Goal: Task Accomplishment & Management: Use online tool/utility

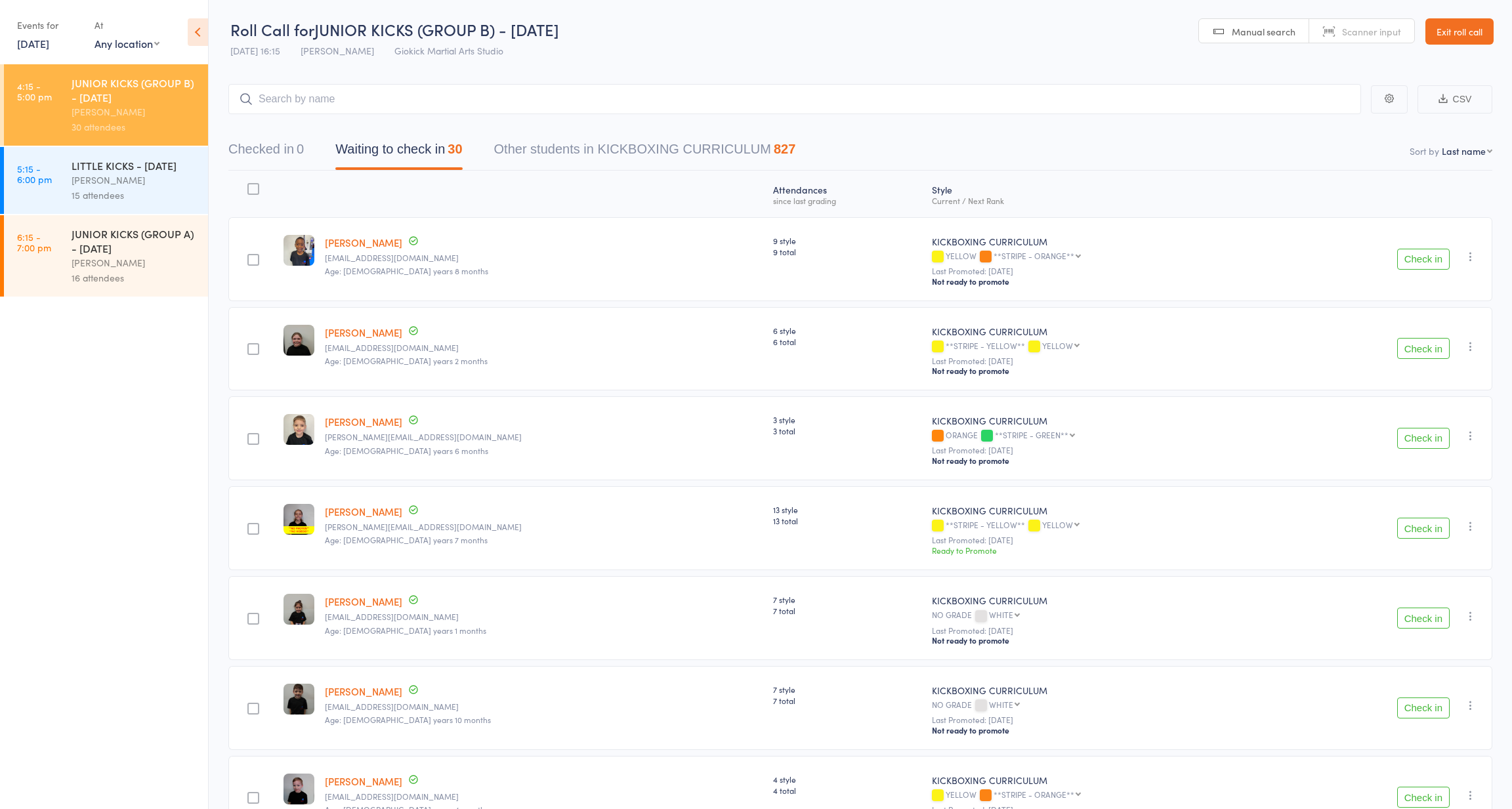
click at [336, 93] on input "search" at bounding box center [794, 99] width 1133 height 30
click at [1449, 29] on link "Exit roll call" at bounding box center [1459, 32] width 68 height 27
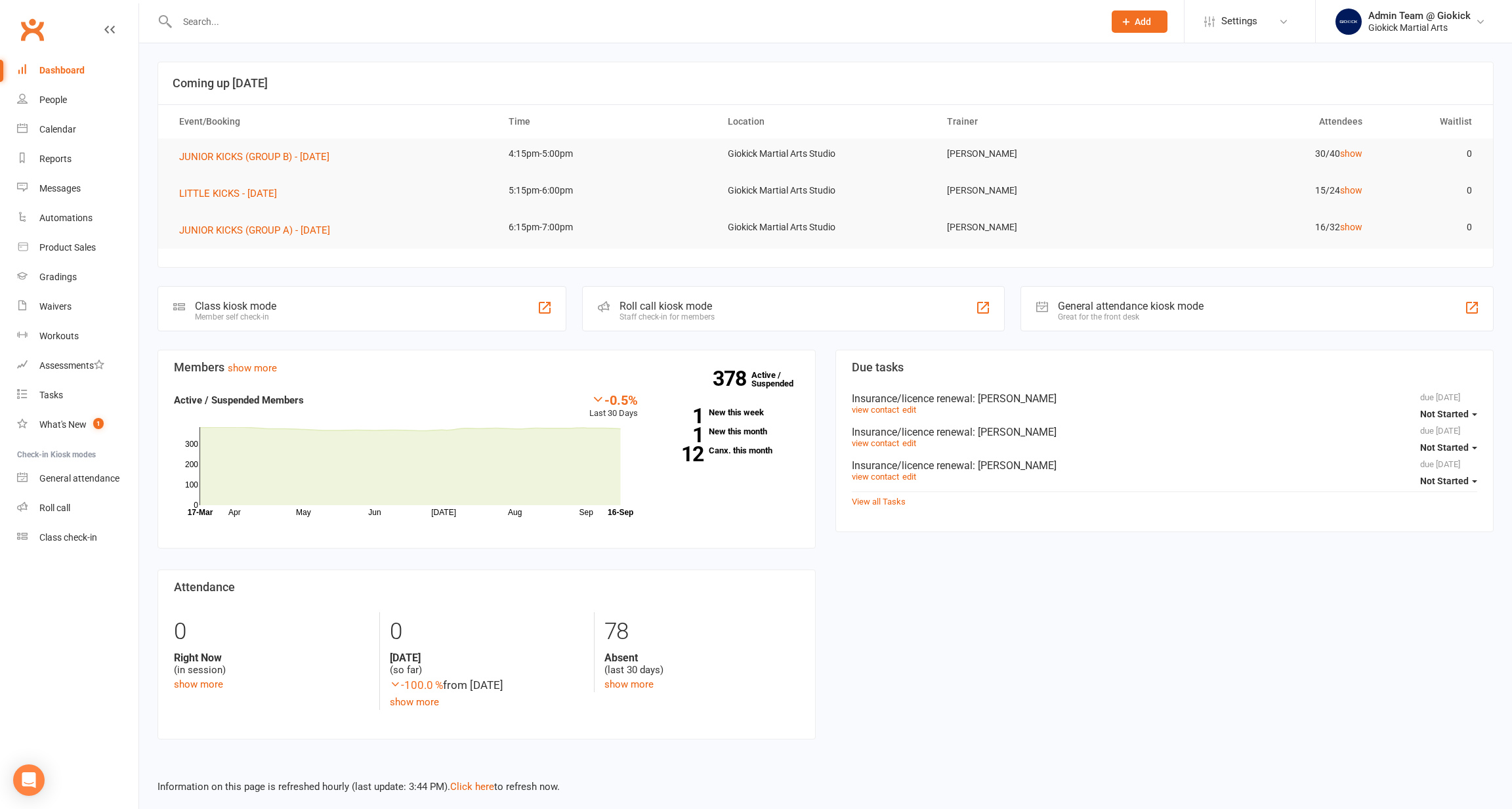
click at [740, 37] on div at bounding box center [626, 21] width 937 height 42
click at [734, 19] on input "text" at bounding box center [634, 22] width 922 height 19
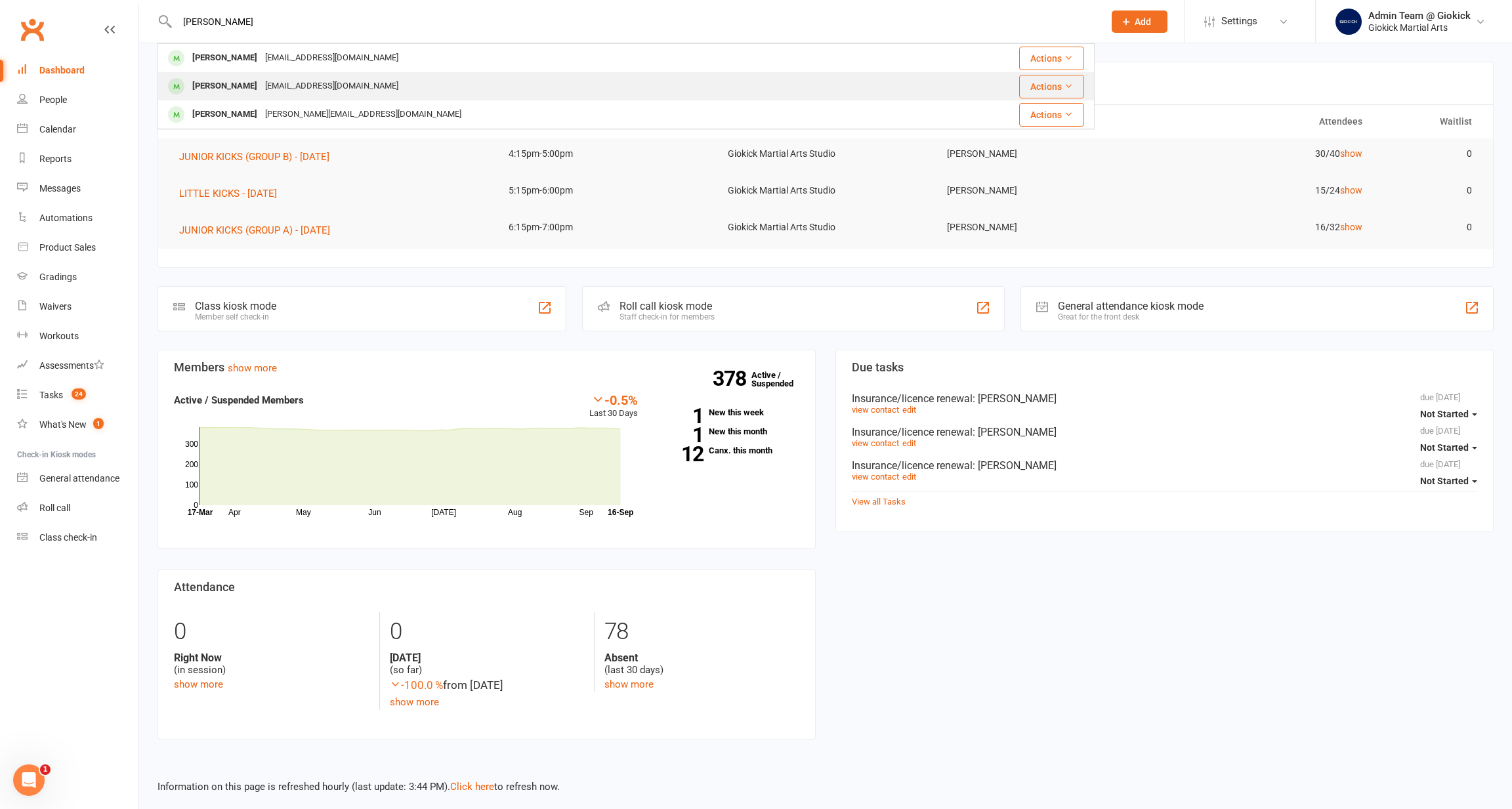
type input "Phoebe"
click at [261, 85] on div "[EMAIL_ADDRESS][DOMAIN_NAME]" at bounding box center [331, 86] width 141 height 19
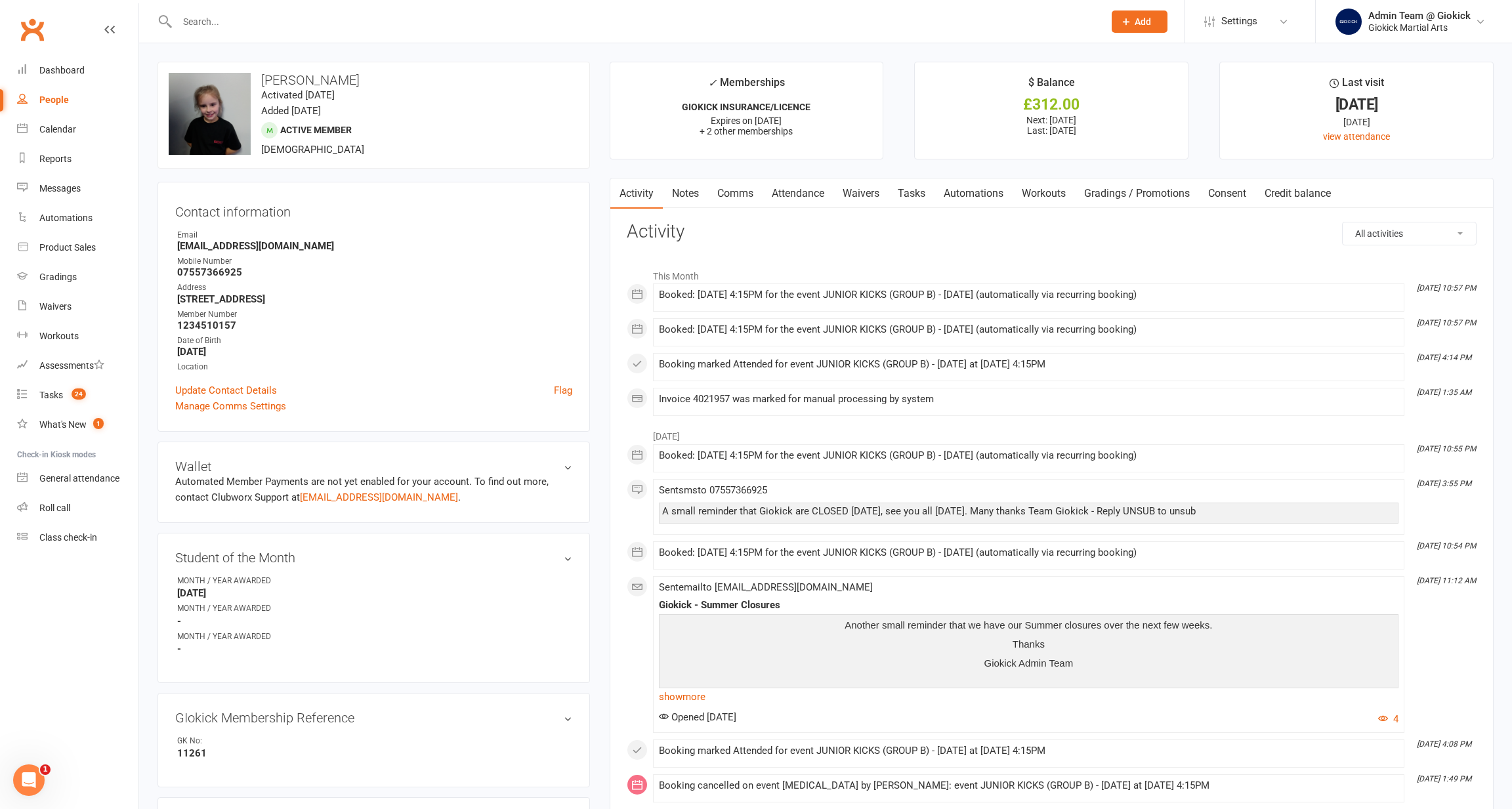
click at [239, 25] on input "text" at bounding box center [634, 22] width 922 height 19
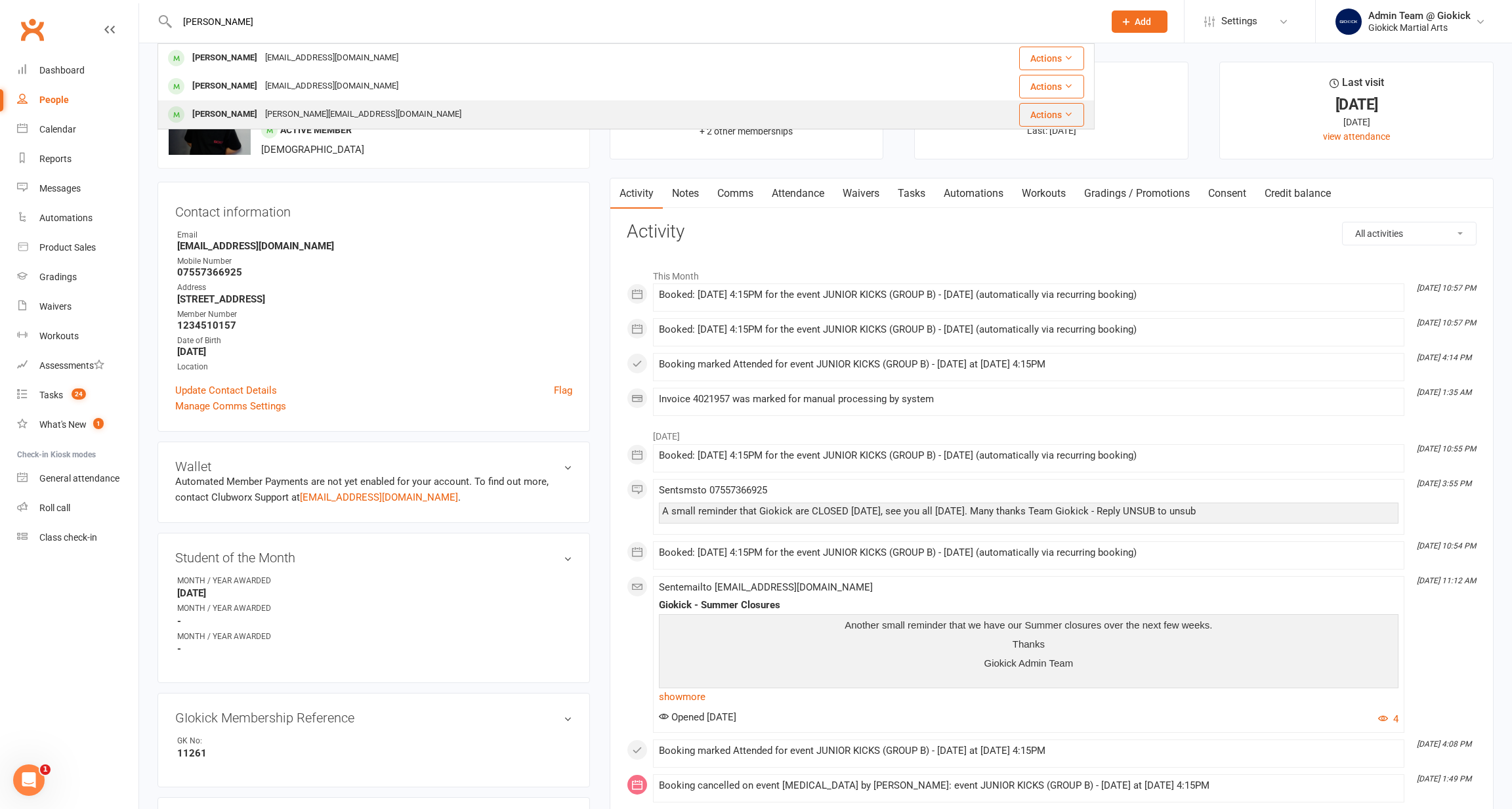
type input "Phoebe"
click at [219, 119] on div "[PERSON_NAME]" at bounding box center [225, 114] width 73 height 19
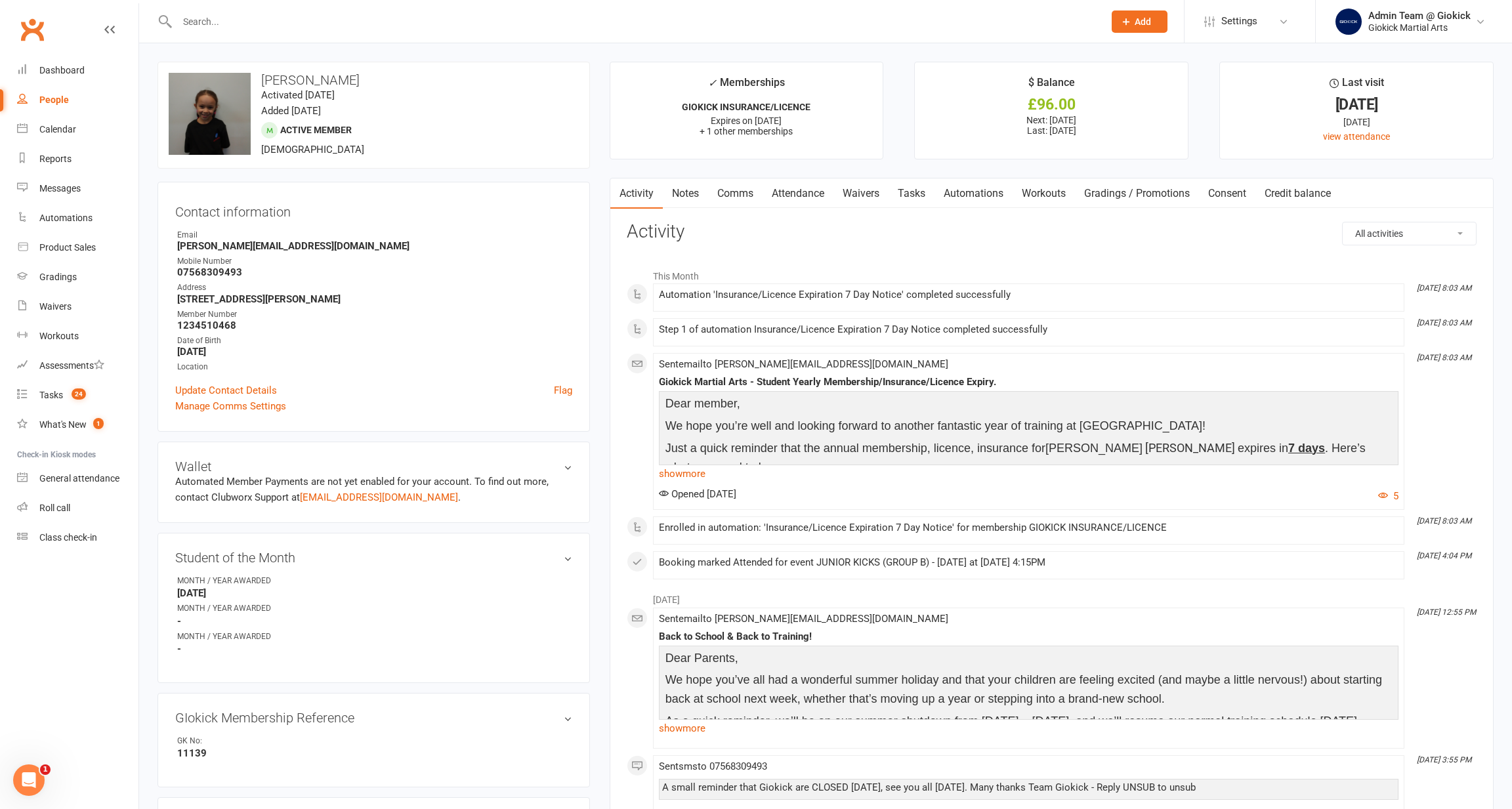
click at [257, 19] on input "text" at bounding box center [634, 22] width 922 height 19
click at [252, 25] on input "text" at bounding box center [634, 22] width 922 height 19
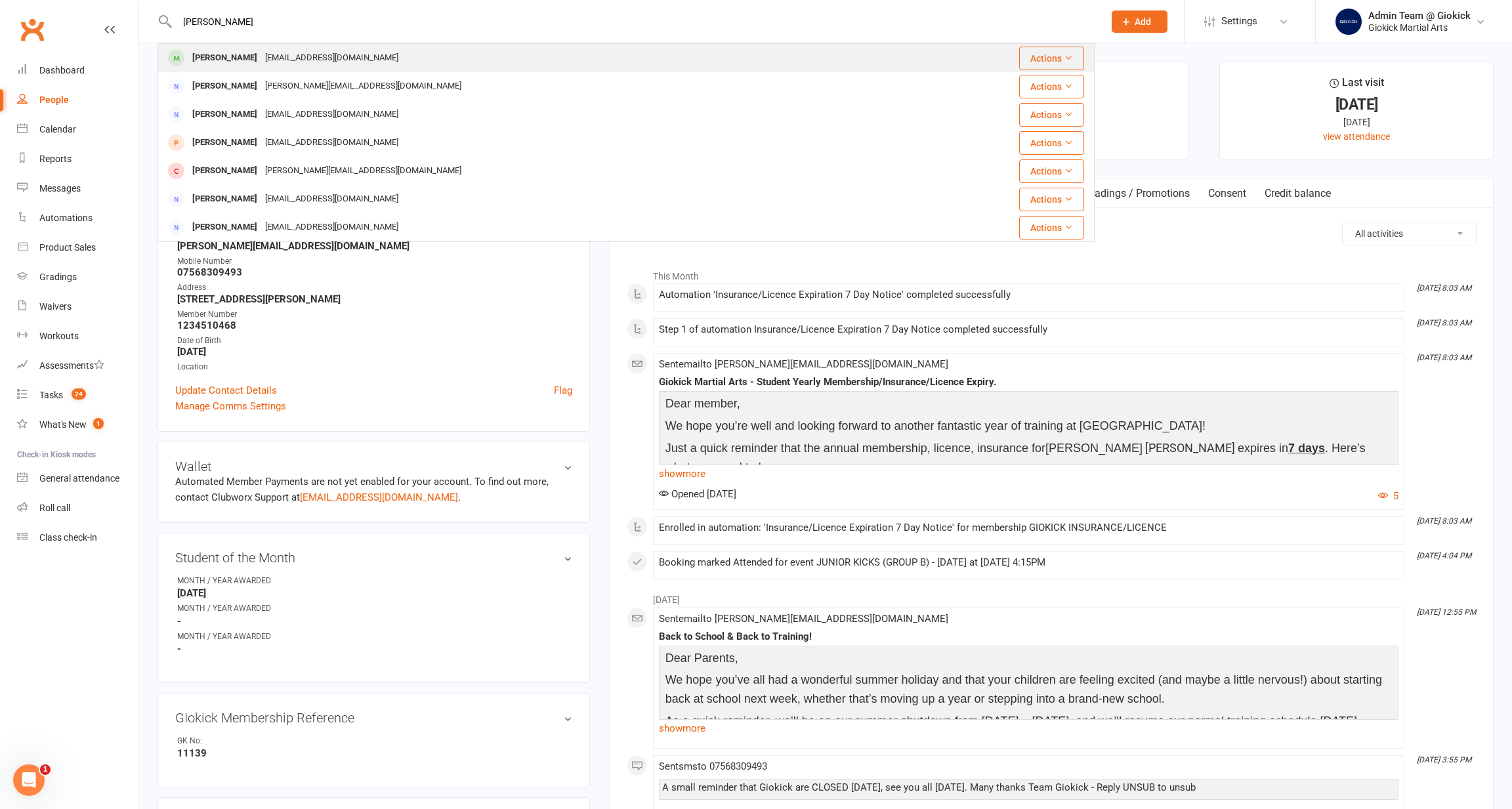
type input "jaymie"
click at [237, 59] on div "Jaymie Harris" at bounding box center [225, 58] width 73 height 19
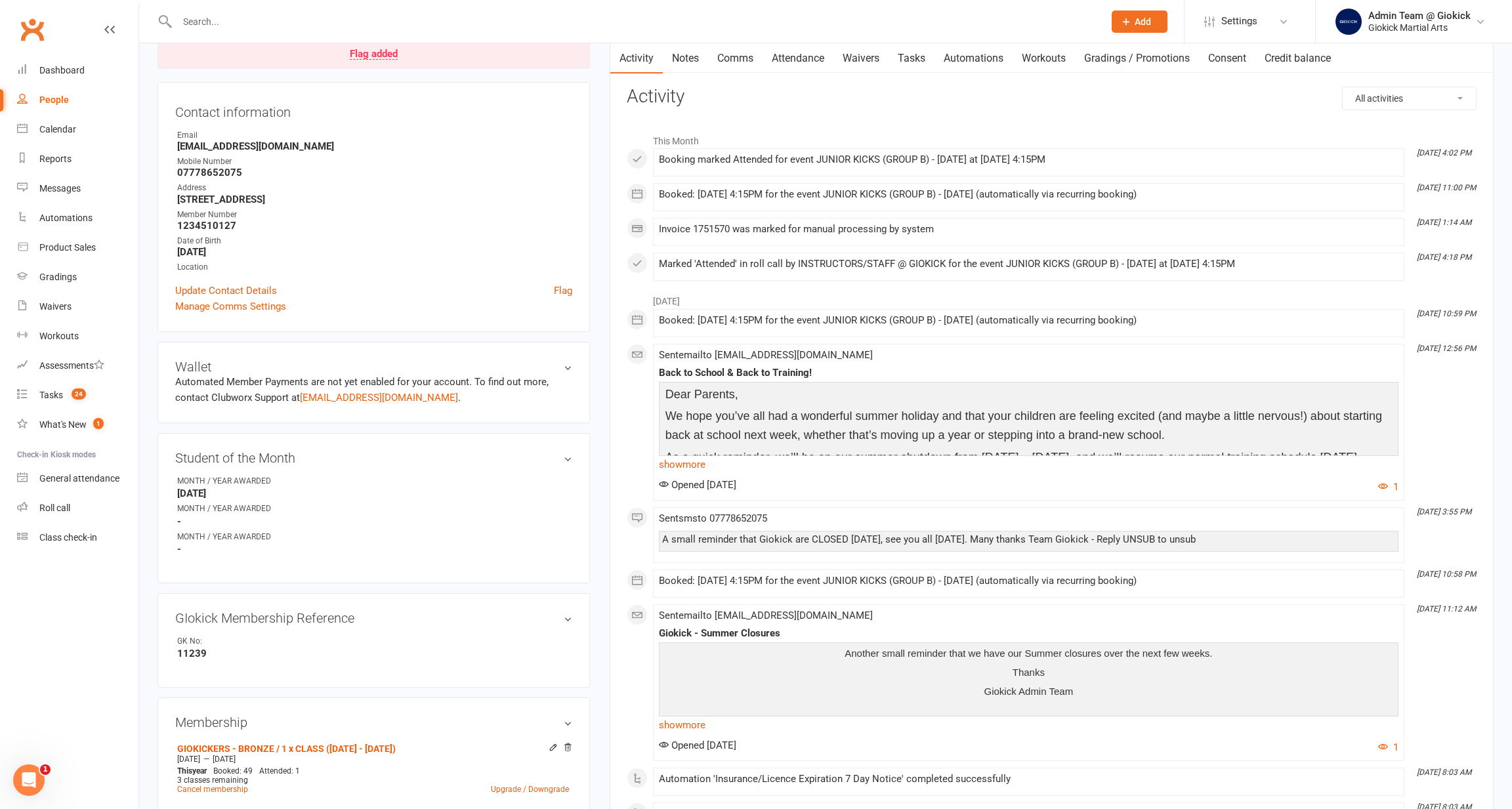
scroll to position [135, 0]
click at [693, 459] on link "show more" at bounding box center [1029, 465] width 740 height 19
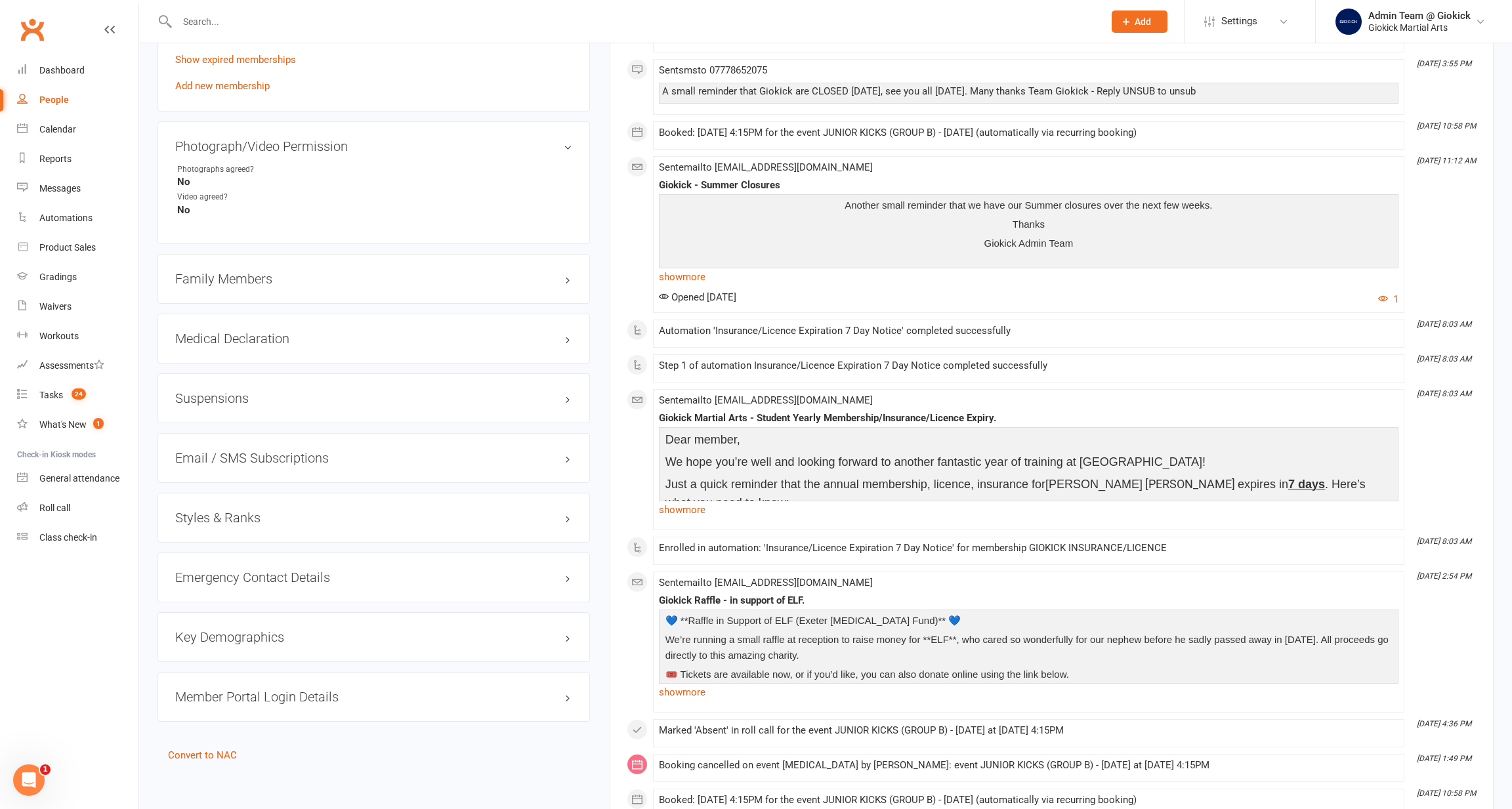
scroll to position [898, 0]
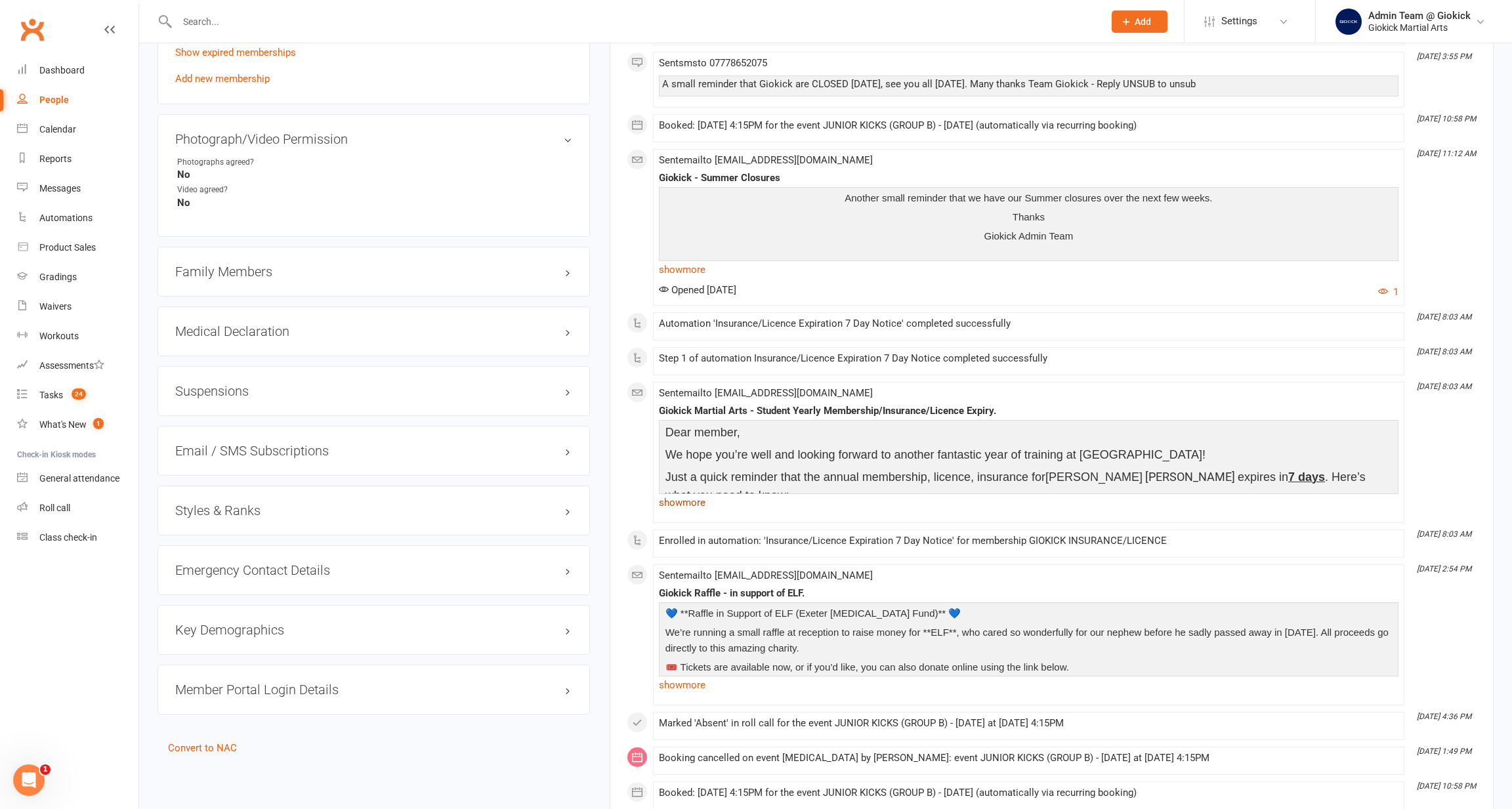
click at [676, 512] on link "show more" at bounding box center [1029, 503] width 740 height 19
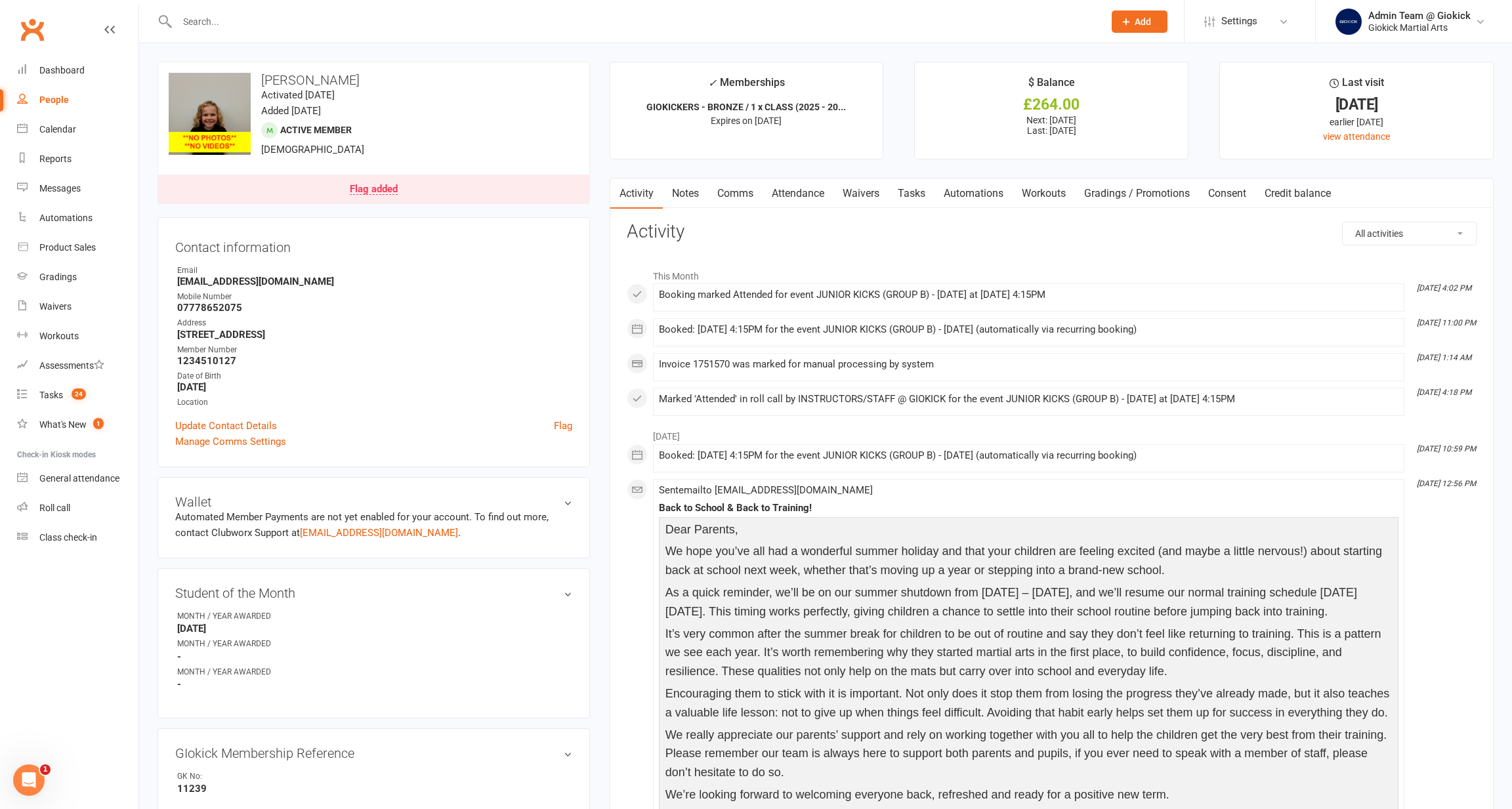
scroll to position [0, 0]
click at [240, 25] on input "text" at bounding box center [634, 22] width 922 height 19
click at [61, 124] on div "Calendar" at bounding box center [57, 129] width 37 height 11
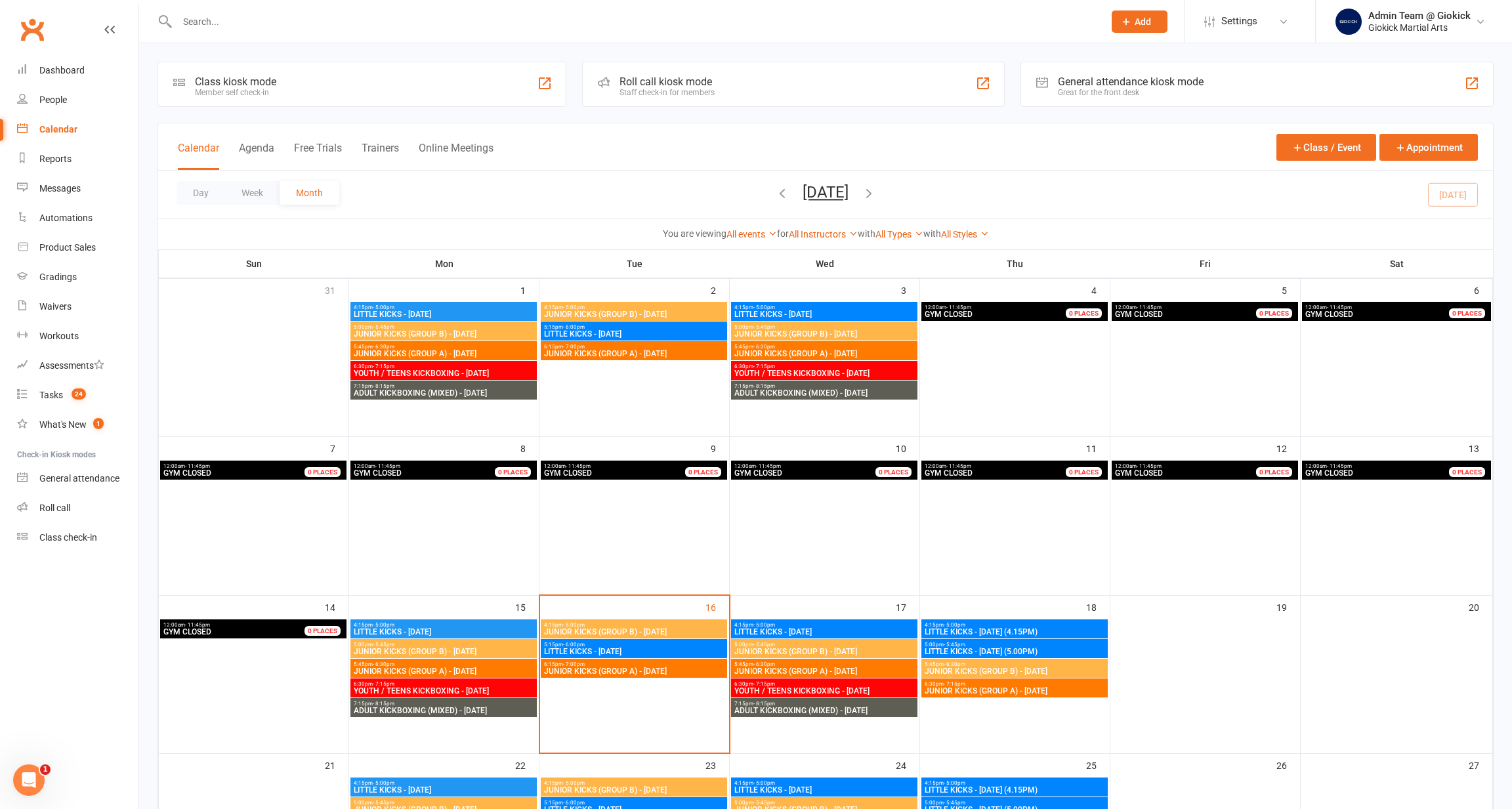
click at [686, 68] on div "Roll call kiosk mode Staff check-in for members" at bounding box center [793, 84] width 422 height 45
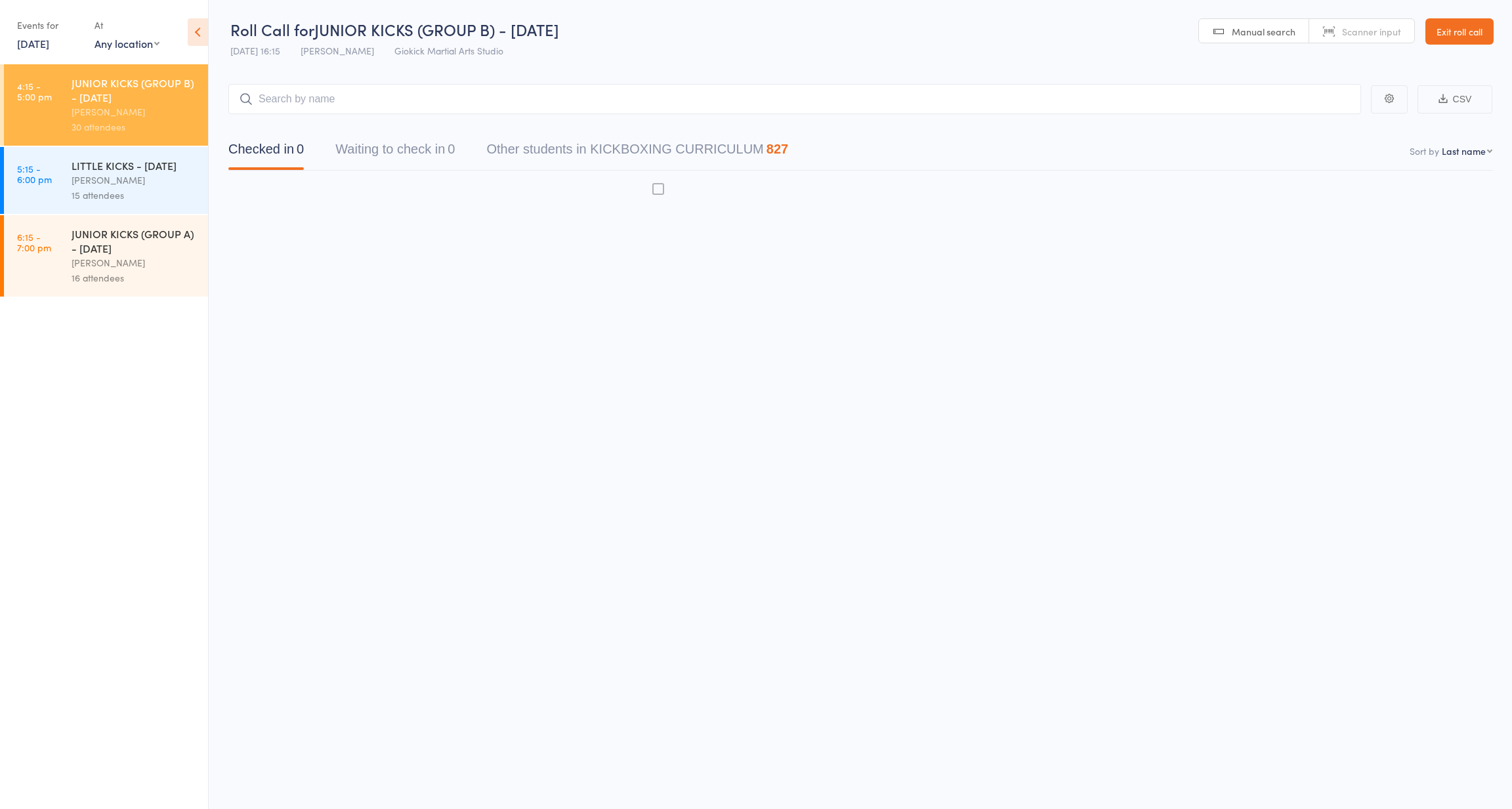
click at [387, 159] on button "Waiting to check in 0" at bounding box center [395, 152] width 120 height 34
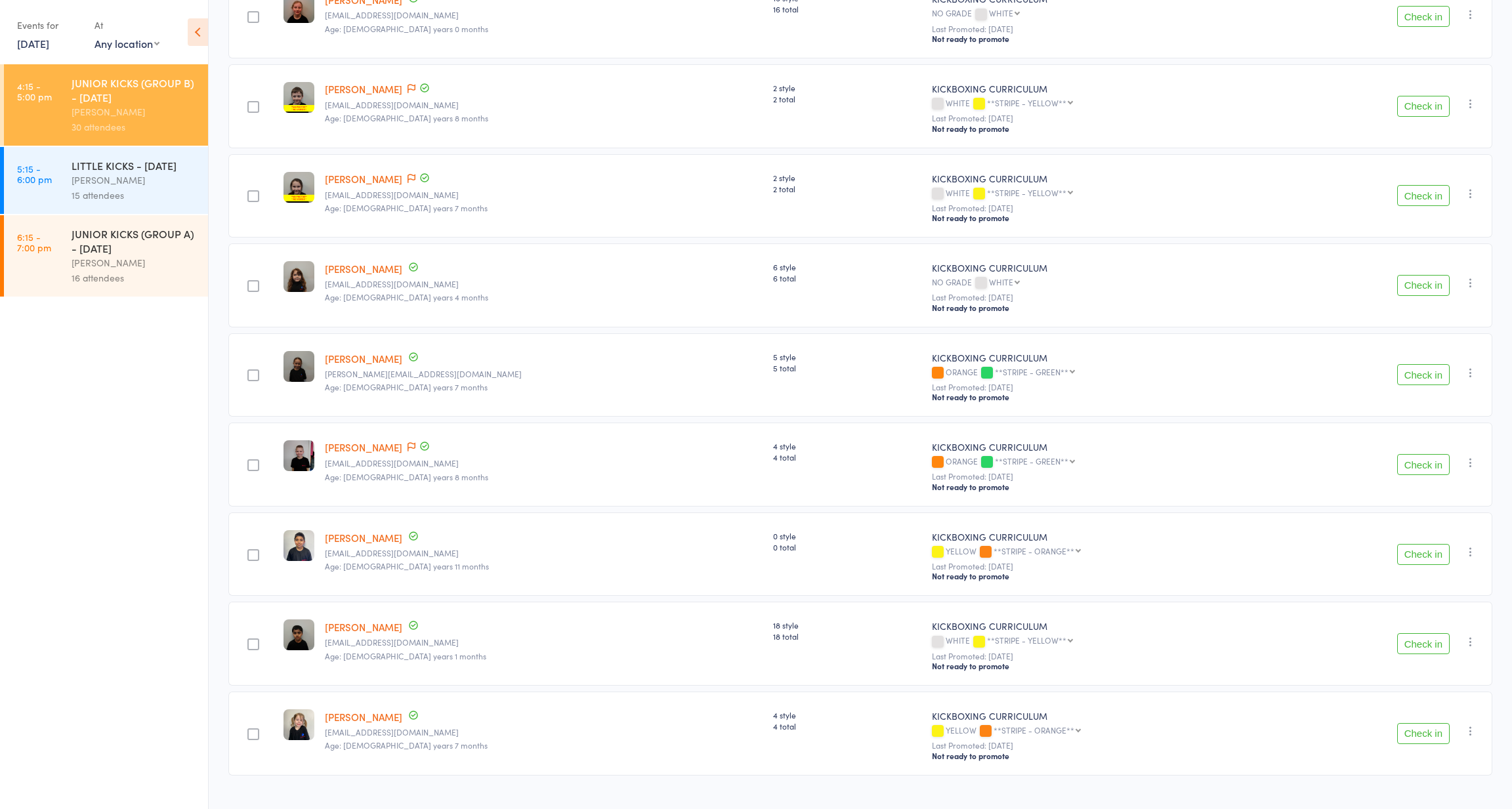
scroll to position [1328, 0]
click at [351, 711] on link "[PERSON_NAME]" at bounding box center [364, 717] width 77 height 14
